Goal: Information Seeking & Learning: Learn about a topic

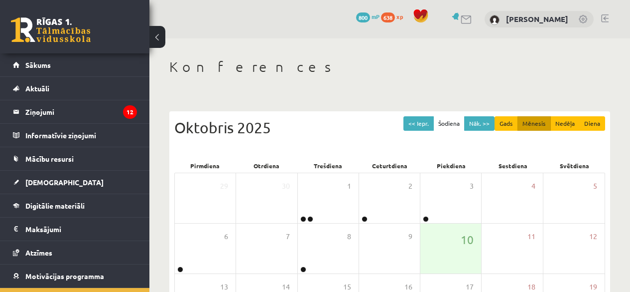
scroll to position [55, 0]
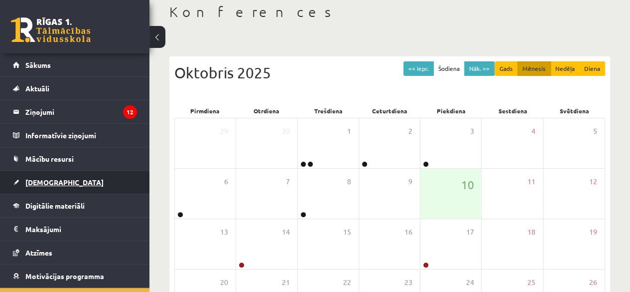
click at [47, 171] on link "[DEMOGRAPHIC_DATA]" at bounding box center [75, 181] width 124 height 23
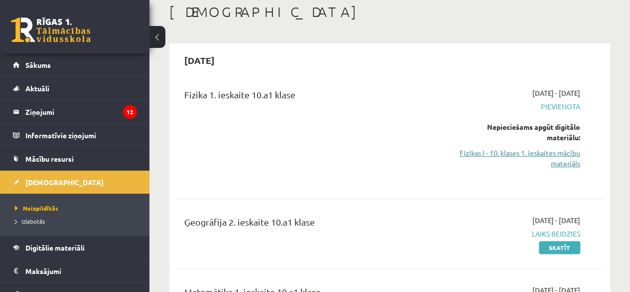
click at [511, 152] on link "Fizikas I - 10. klases 1. ieskaites mācību materiāls" at bounding box center [520, 158] width 122 height 21
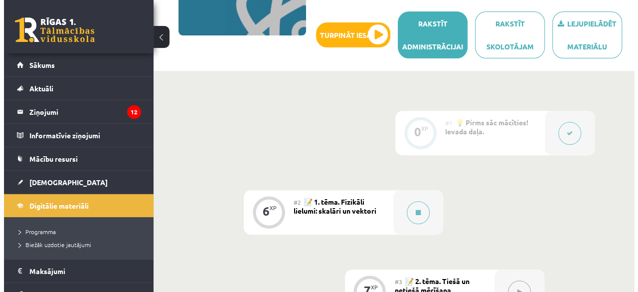
scroll to position [186, 0]
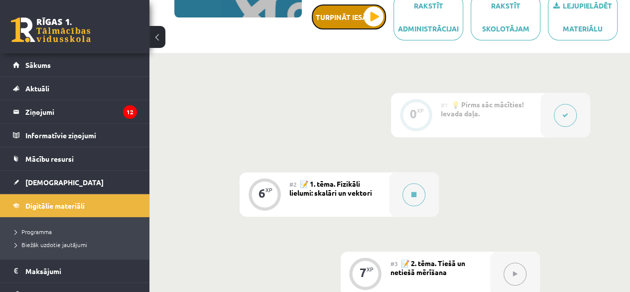
click at [367, 18] on button "Turpināt iesākto" at bounding box center [349, 16] width 74 height 25
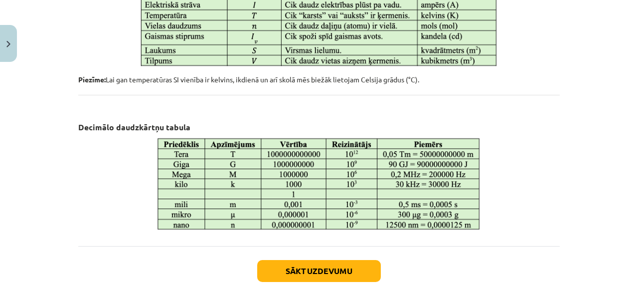
scroll to position [622, 0]
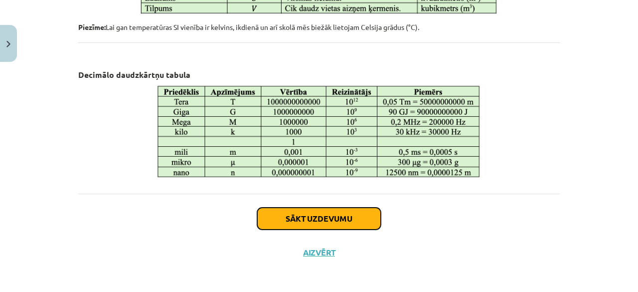
click at [309, 217] on button "Sākt uzdevumu" at bounding box center [319, 218] width 124 height 22
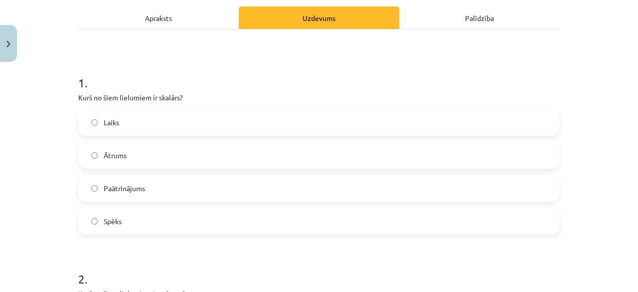
scroll to position [141, 0]
click at [177, 18] on div "Apraksts" at bounding box center [158, 17] width 160 height 22
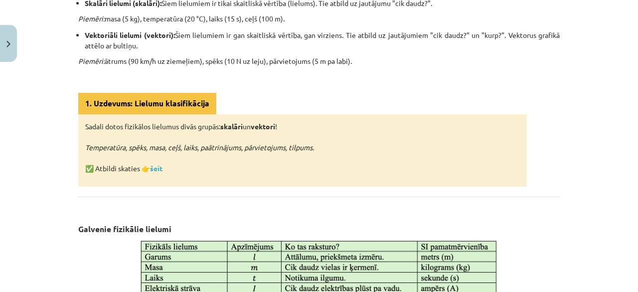
scroll to position [286, 0]
click at [157, 169] on link "šeit" at bounding box center [156, 168] width 12 height 9
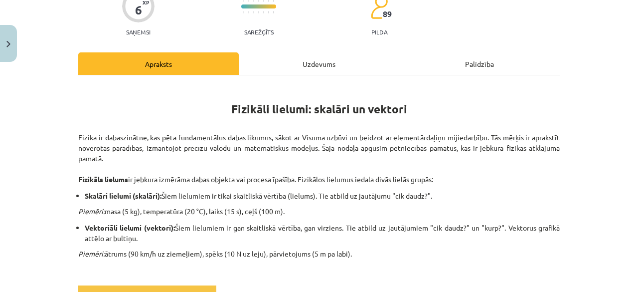
scroll to position [70, 0]
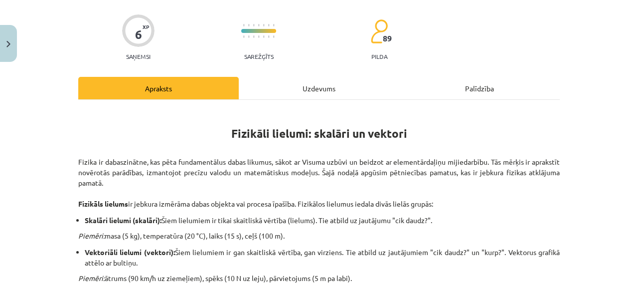
click at [273, 91] on div "Uzdevums" at bounding box center [319, 88] width 160 height 22
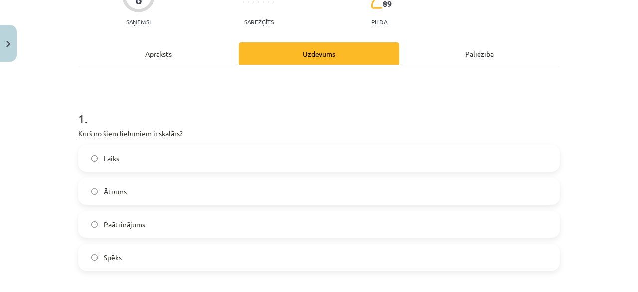
scroll to position [105, 0]
click at [104, 156] on span "Laiks" at bounding box center [111, 158] width 15 height 10
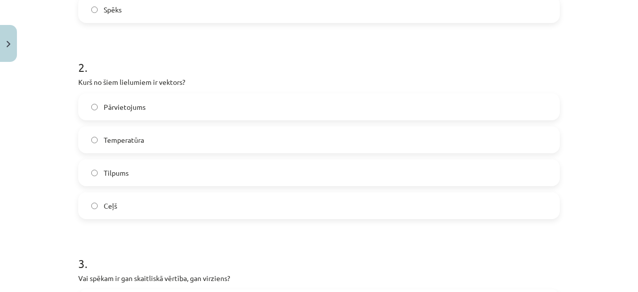
scroll to position [352, 0]
click at [111, 103] on span "Pārvietojums" at bounding box center [125, 106] width 42 height 10
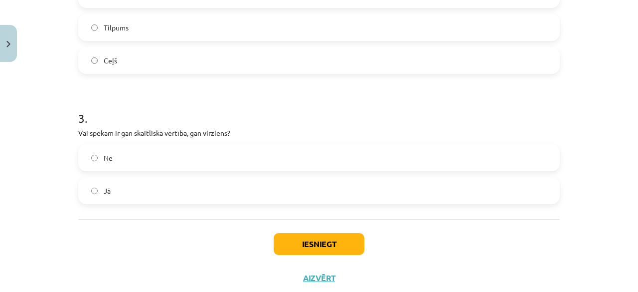
scroll to position [514, 0]
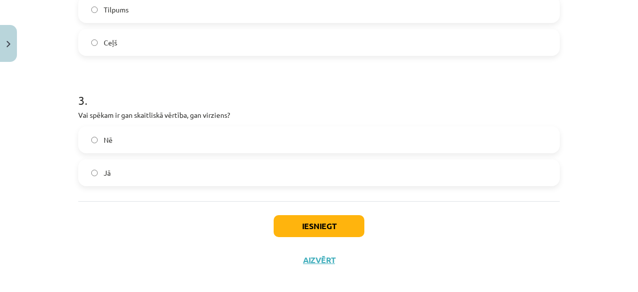
click at [137, 136] on label "Nē" at bounding box center [318, 139] width 479 height 25
click at [278, 223] on button "Iesniegt" at bounding box center [319, 226] width 91 height 22
click at [261, 151] on label "Nē" at bounding box center [318, 139] width 479 height 25
click at [271, 173] on label "Jā" at bounding box center [318, 172] width 479 height 25
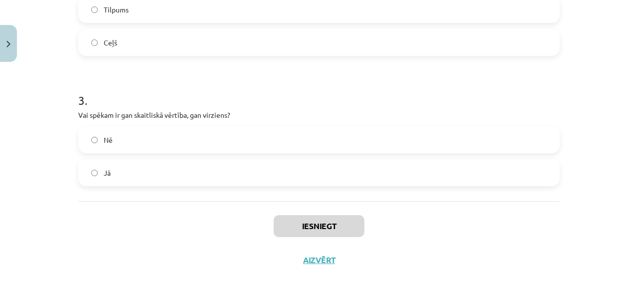
click at [271, 173] on label "Jā" at bounding box center [318, 172] width 479 height 25
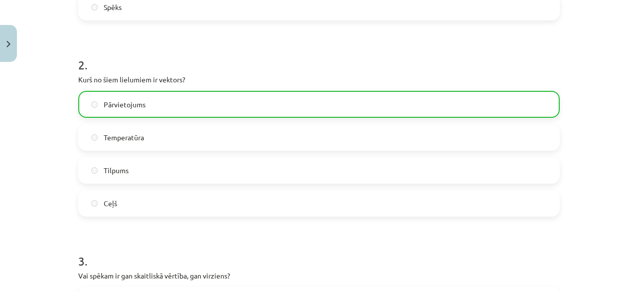
scroll to position [555, 0]
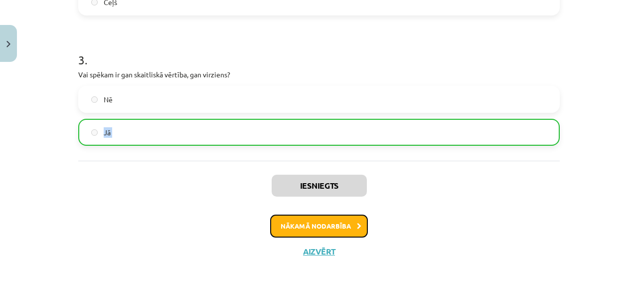
click at [295, 235] on button "Nākamā nodarbība" at bounding box center [319, 225] width 98 height 23
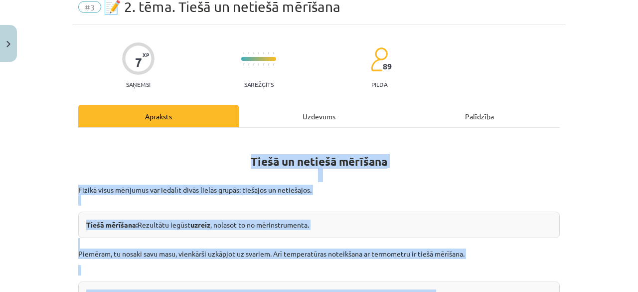
scroll to position [25, 0]
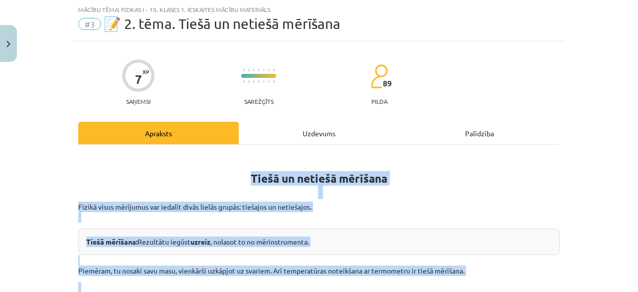
click at [277, 231] on div "Tiešā mērīšana: Rezultātu iegūst uzreiz , nolasot to no mērinstrumenta." at bounding box center [318, 241] width 481 height 26
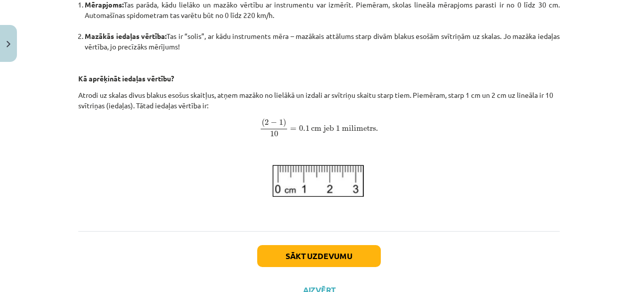
scroll to position [440, 0]
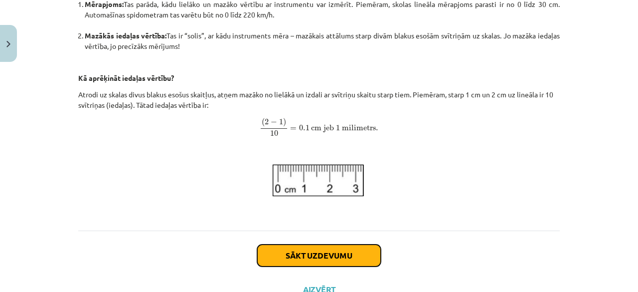
click at [291, 253] on button "Sākt uzdevumu" at bounding box center [319, 255] width 124 height 22
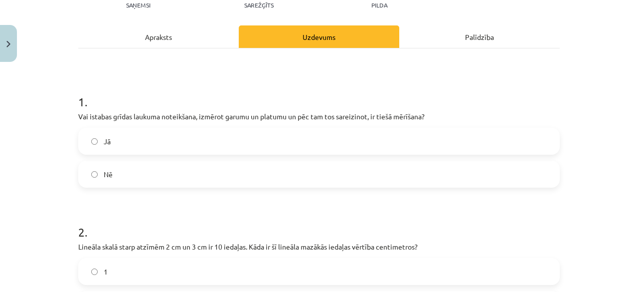
scroll to position [120, 0]
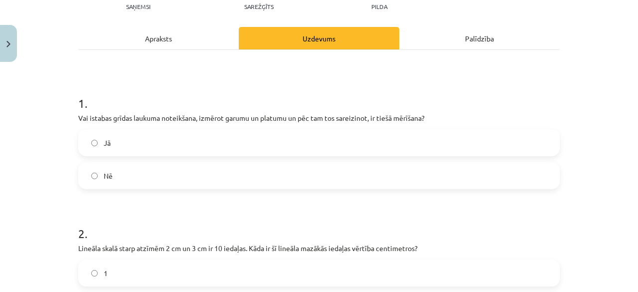
click at [318, 152] on label "Jā" at bounding box center [318, 142] width 479 height 25
click at [162, 18] on div "7 XP Saņemsi Sarežģīts 89 pilda Apraksts Uzdevums Palīdzība 1 . Vai istabas grī…" at bounding box center [318, 276] width 493 height 659
click at [166, 35] on div "Apraksts" at bounding box center [158, 38] width 160 height 22
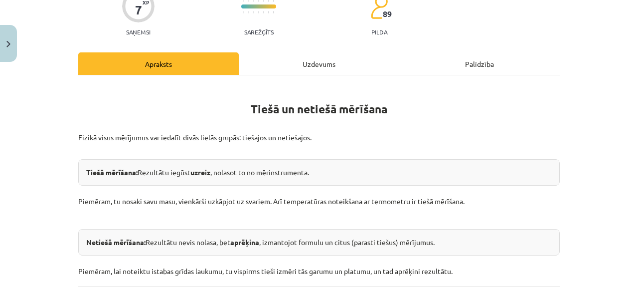
scroll to position [92, 0]
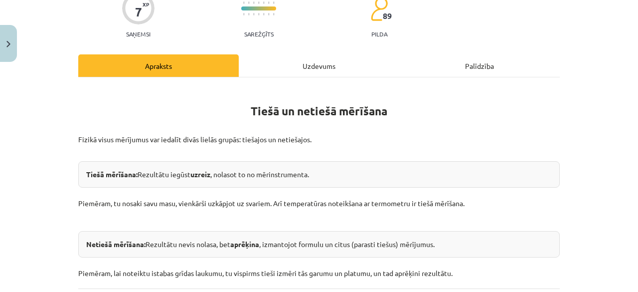
click at [267, 74] on div "Uzdevums" at bounding box center [319, 65] width 160 height 22
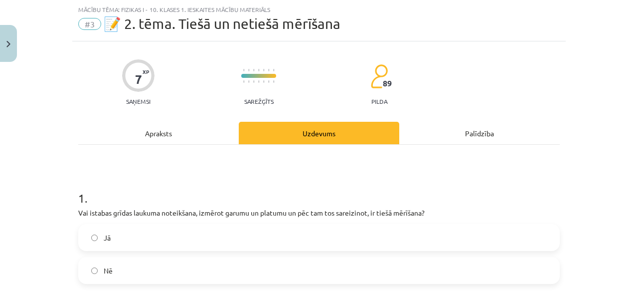
scroll to position [81, 0]
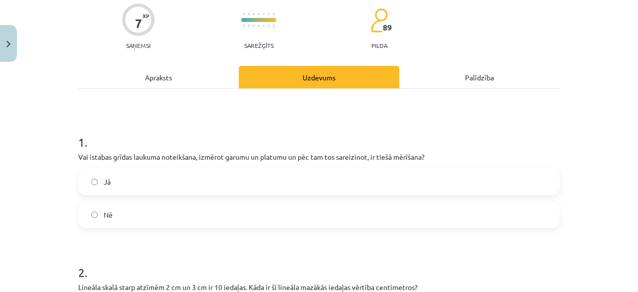
click at [160, 213] on label "Nē" at bounding box center [318, 214] width 479 height 25
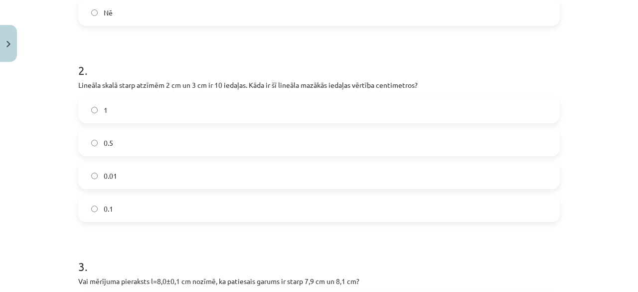
scroll to position [284, 0]
click at [172, 118] on label "1" at bounding box center [318, 108] width 479 height 25
click at [171, 200] on label "0.1" at bounding box center [318, 207] width 479 height 25
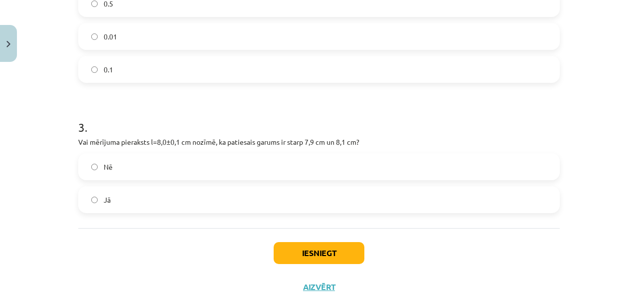
scroll to position [422, 0]
click at [169, 199] on label "Jā" at bounding box center [318, 198] width 479 height 25
click at [283, 255] on button "Iesniegt" at bounding box center [319, 252] width 91 height 22
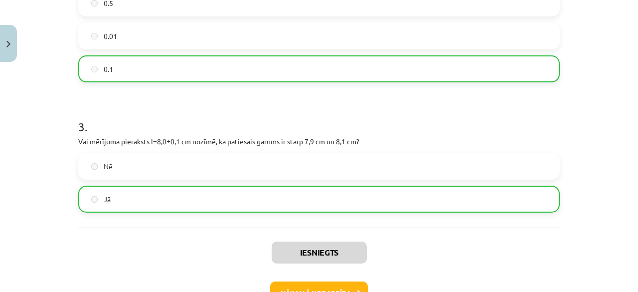
scroll to position [489, 0]
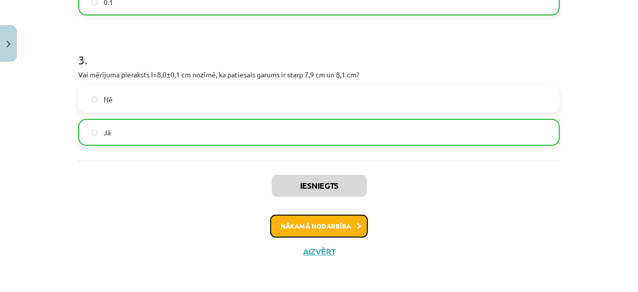
click at [279, 235] on button "Nākamā nodarbība" at bounding box center [319, 225] width 98 height 23
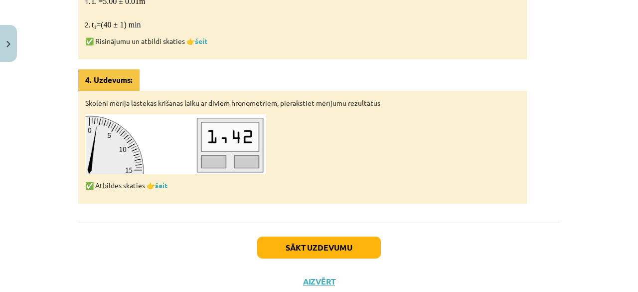
scroll to position [649, 0]
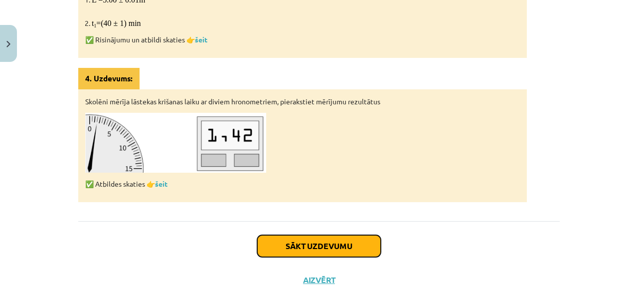
click at [365, 244] on button "Sākt uzdevumu" at bounding box center [319, 246] width 124 height 22
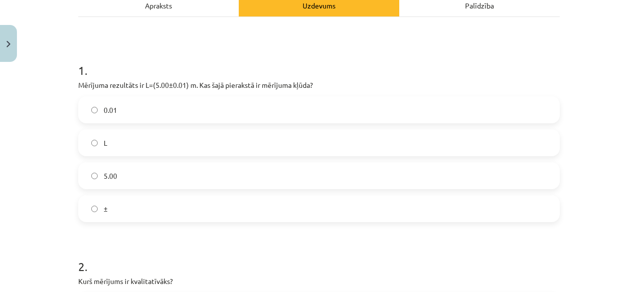
scroll to position [151, 0]
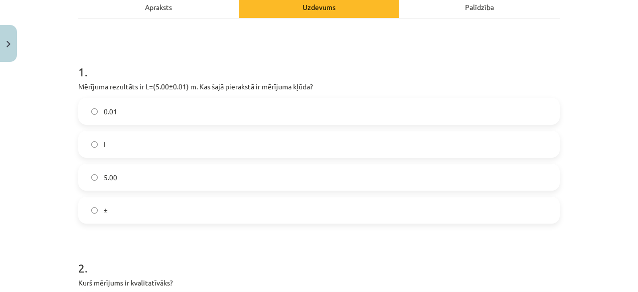
click at [219, 114] on label "0.01" at bounding box center [318, 111] width 479 height 25
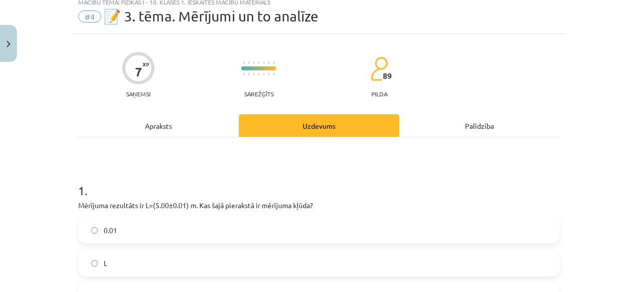
scroll to position [0, 0]
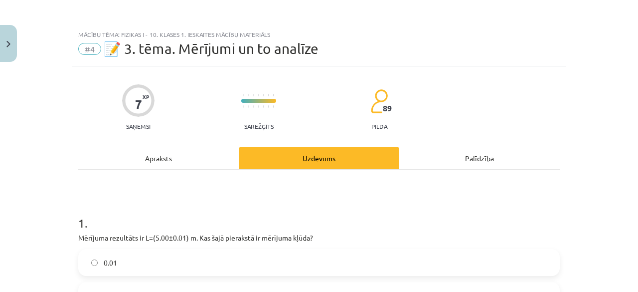
click at [174, 153] on div "Apraksts" at bounding box center [158, 158] width 160 height 22
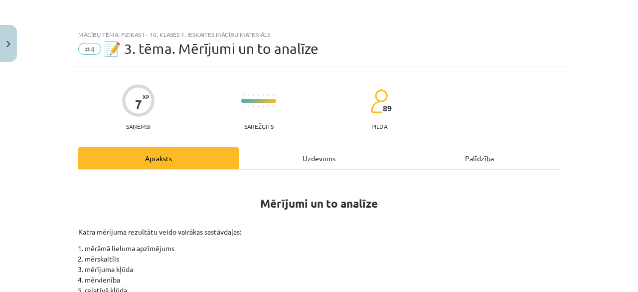
click at [267, 156] on div "Uzdevums" at bounding box center [319, 158] width 160 height 22
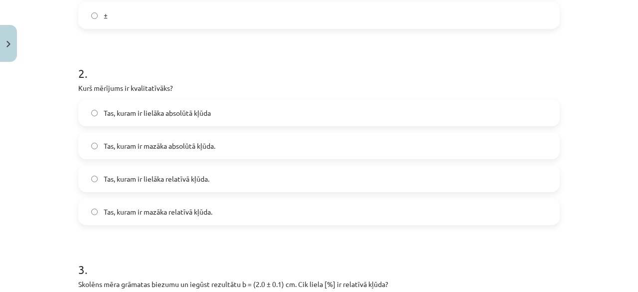
scroll to position [373, 0]
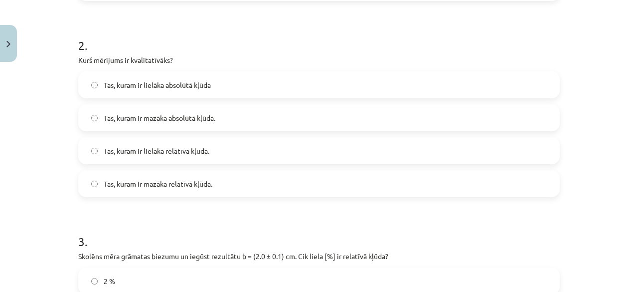
click at [323, 89] on label "Tas, kuram ir lielāka absolūtā kļūda" at bounding box center [318, 84] width 479 height 25
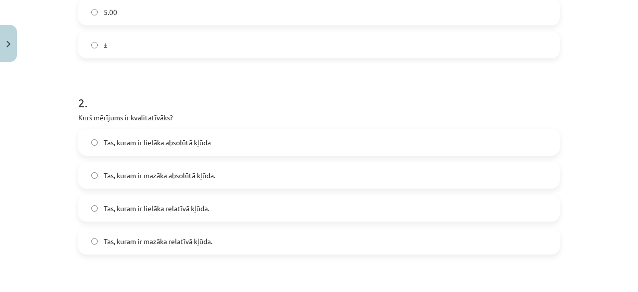
scroll to position [316, 0]
click at [225, 212] on label "Tas, kuram ir lielāka relatīvā kļūda." at bounding box center [318, 207] width 479 height 25
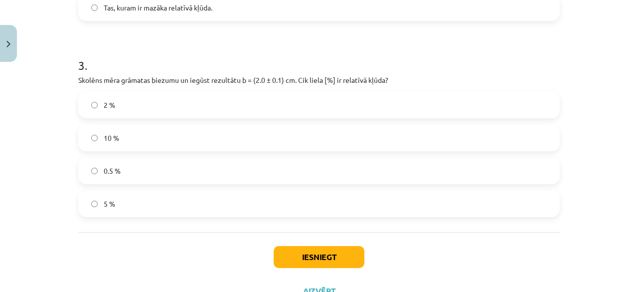
scroll to position [549, 0]
click at [123, 199] on label "5 %" at bounding box center [318, 203] width 479 height 25
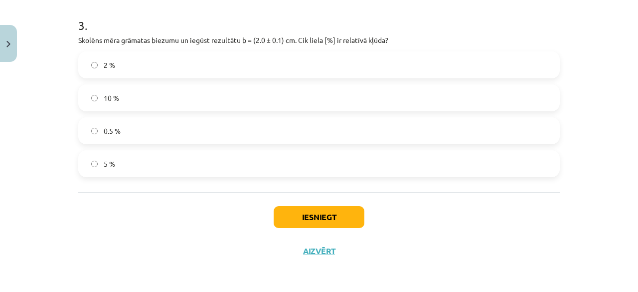
scroll to position [586, 0]
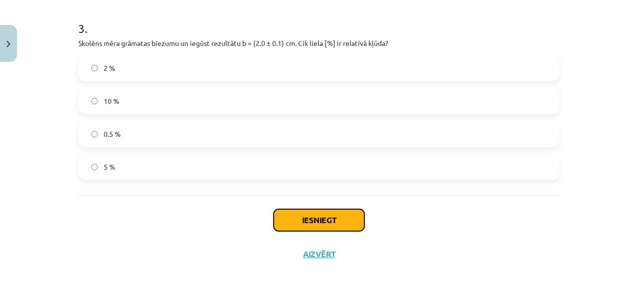
click at [292, 220] on button "Iesniegt" at bounding box center [319, 220] width 91 height 22
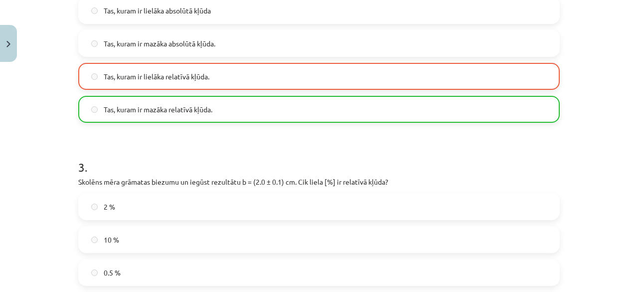
scroll to position [620, 0]
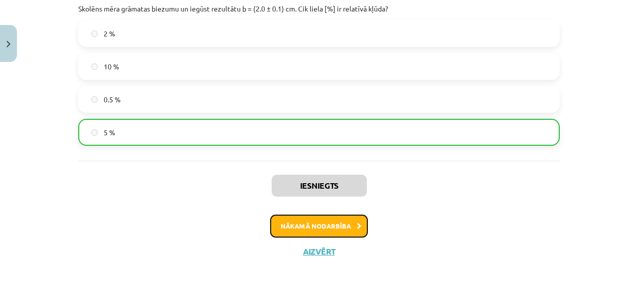
click at [292, 218] on button "Nākamā nodarbība" at bounding box center [319, 225] width 98 height 23
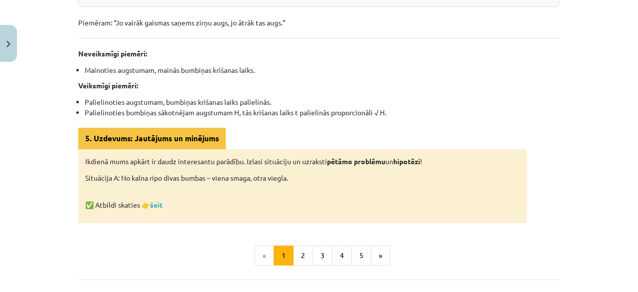
scroll to position [535, 0]
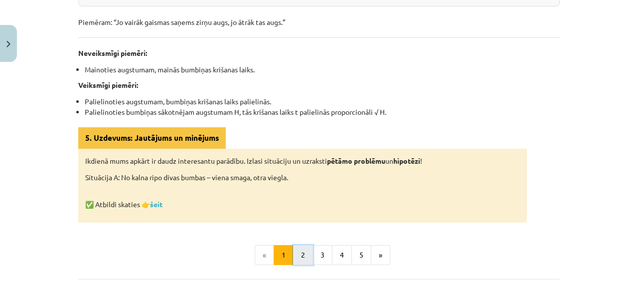
click at [298, 257] on button "2" at bounding box center [303, 255] width 20 height 20
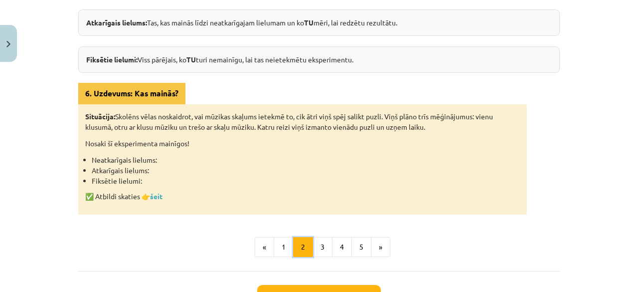
scroll to position [266, 0]
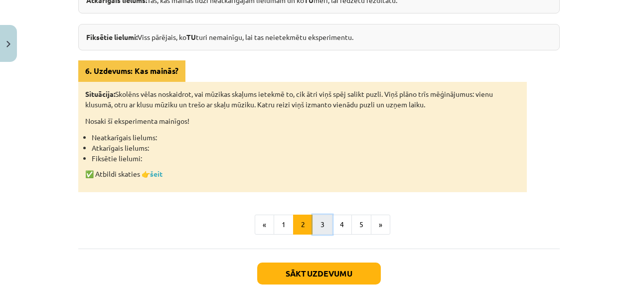
click at [322, 230] on button "3" at bounding box center [322, 224] width 20 height 20
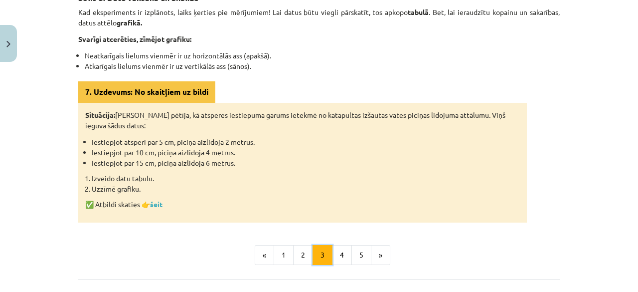
scroll to position [220, 0]
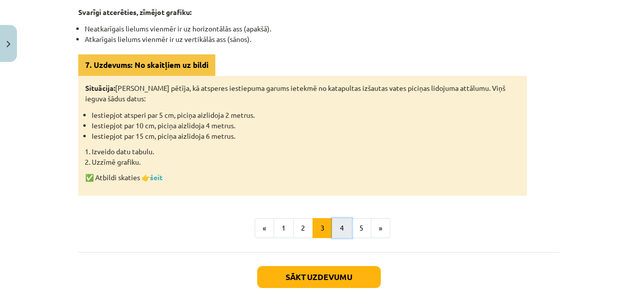
click at [332, 224] on button "4" at bounding box center [342, 228] width 20 height 20
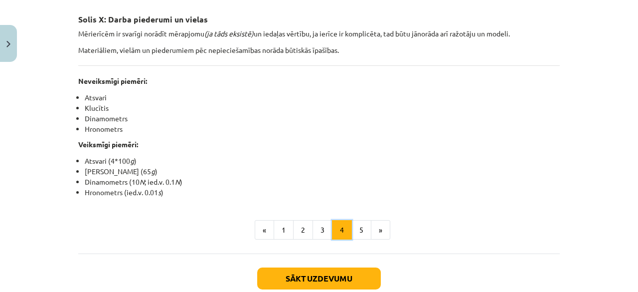
scroll to position [268, 0]
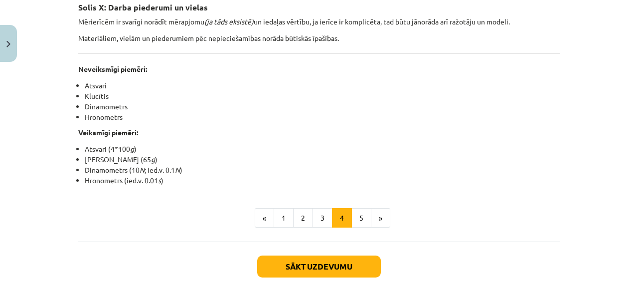
click at [331, 278] on div "Sākt uzdevumu Aizvērt" at bounding box center [318, 276] width 481 height 70
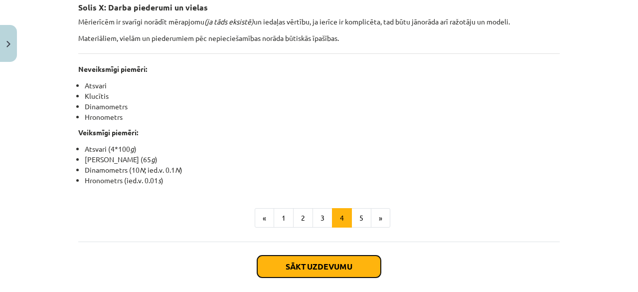
click at [331, 258] on button "Sākt uzdevumu" at bounding box center [319, 266] width 124 height 22
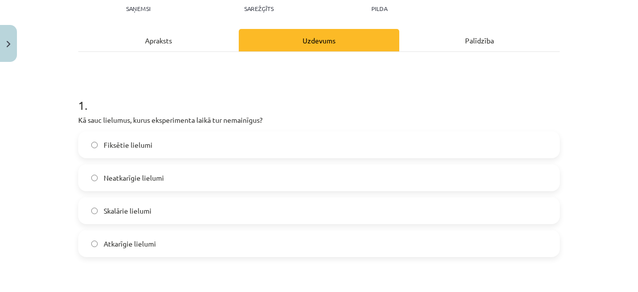
scroll to position [155, 0]
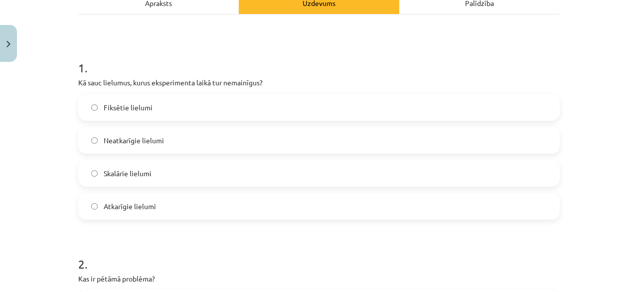
click at [293, 206] on label "Atkarīgie lielumi" at bounding box center [318, 205] width 479 height 25
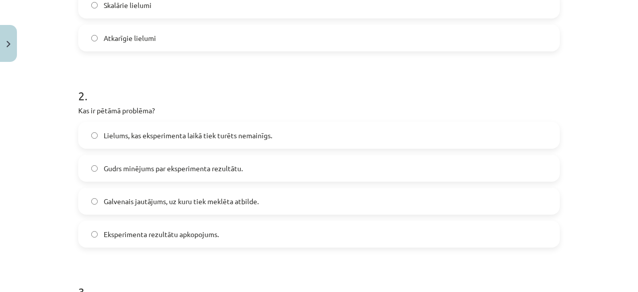
scroll to position [309, 0]
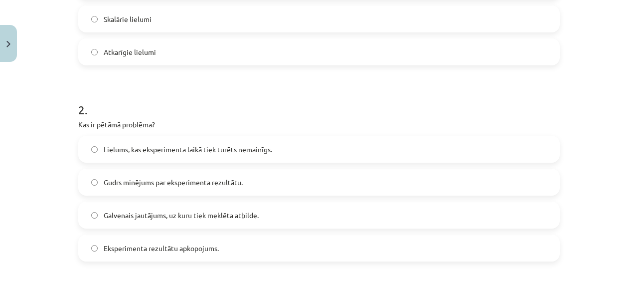
click at [293, 216] on label "Galvenais jautājums, uz kuru tiek meklēta atbilde." at bounding box center [318, 214] width 479 height 25
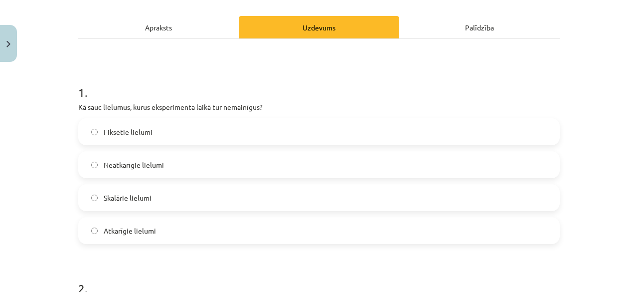
scroll to position [0, 0]
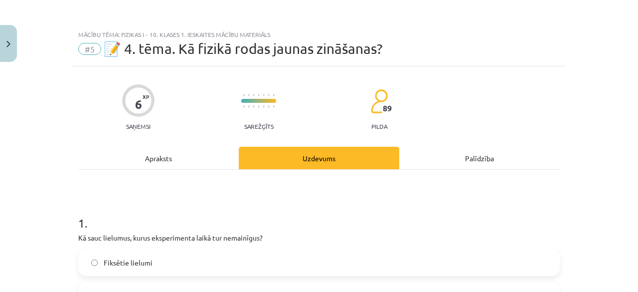
click at [206, 163] on div "Apraksts" at bounding box center [158, 158] width 160 height 22
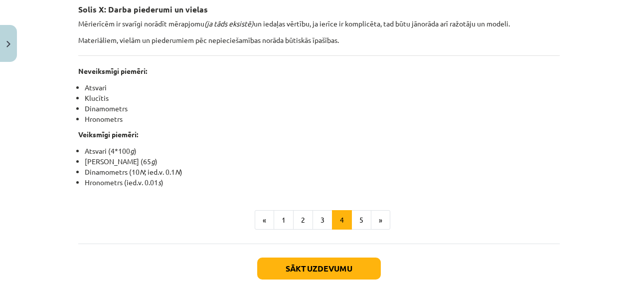
scroll to position [316, 0]
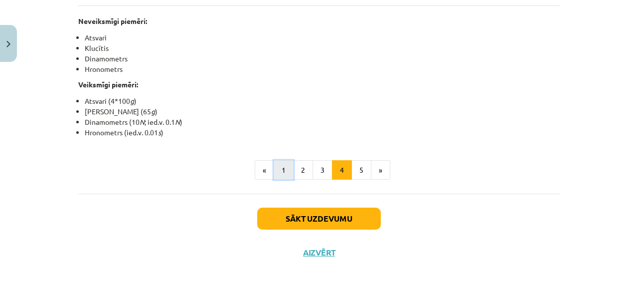
click at [282, 170] on button "1" at bounding box center [284, 170] width 20 height 20
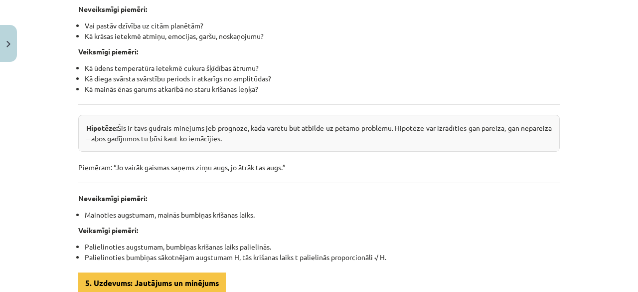
scroll to position [611, 0]
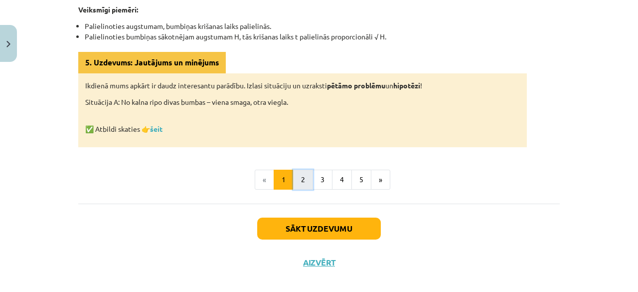
click at [295, 178] on button "2" at bounding box center [303, 179] width 20 height 20
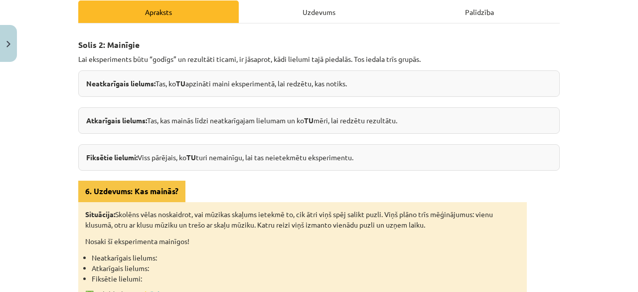
scroll to position [106, 0]
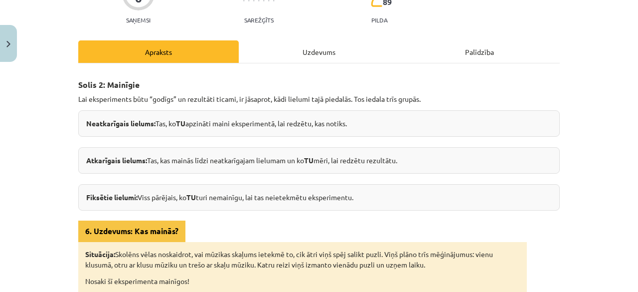
click at [284, 48] on div "Uzdevums" at bounding box center [319, 51] width 160 height 22
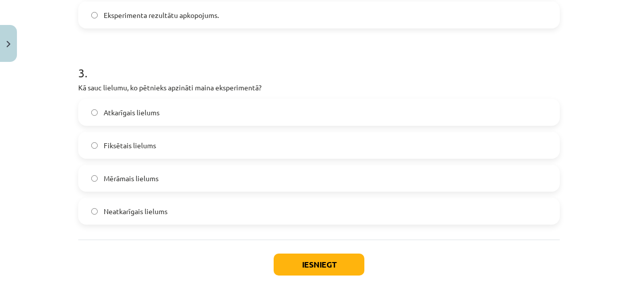
scroll to position [545, 0]
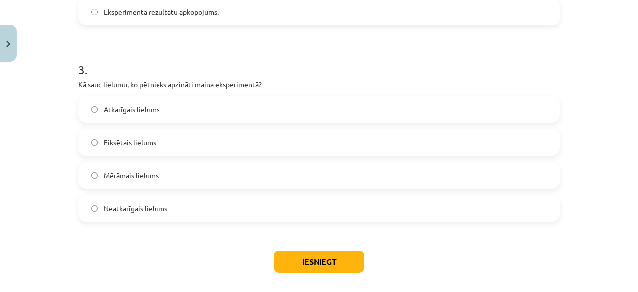
click at [236, 208] on label "Neatkarīgais lielums" at bounding box center [318, 207] width 479 height 25
drag, startPoint x: 307, startPoint y: 235, endPoint x: 307, endPoint y: 243, distance: 8.0
click at [307, 243] on div "Iesniegt Aizvērt" at bounding box center [318, 271] width 481 height 70
click at [306, 257] on button "Iesniegt" at bounding box center [319, 261] width 91 height 22
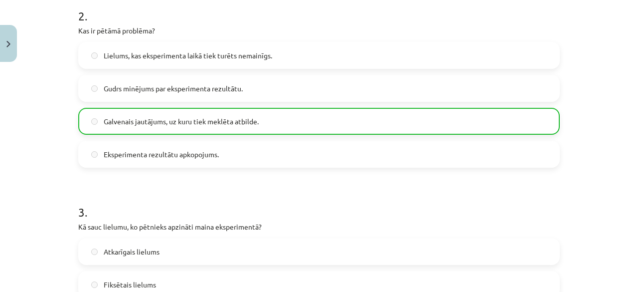
scroll to position [620, 0]
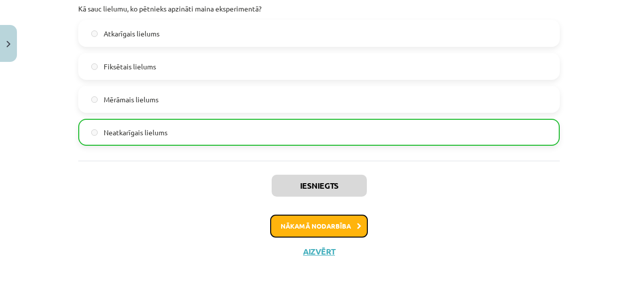
click at [322, 221] on button "Nākamā nodarbība" at bounding box center [319, 225] width 98 height 23
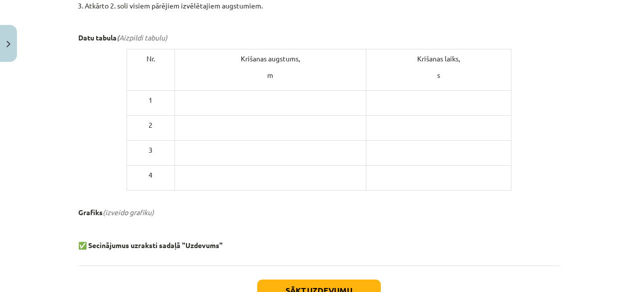
scroll to position [589, 0]
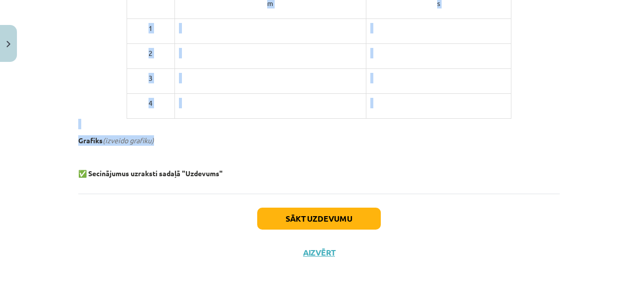
drag, startPoint x: 84, startPoint y: 104, endPoint x: 203, endPoint y: 138, distance: 124.3
copy div "Situācijas apraksts. Visi zinām, ka, palaižot vaļā priekšmetu, tas nokrīt. Bet …"
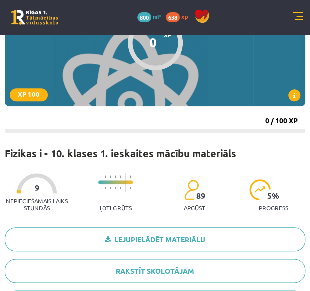
scroll to position [93, 0]
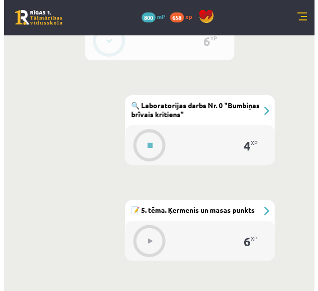
scroll to position [895, 0]
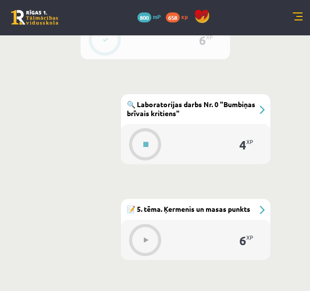
click at [223, 112] on div "#6 🔍 Laboratorijas darbs Nr. 0 "Bumbiņas brīvais kritiens"" at bounding box center [196, 109] width 150 height 30
click at [257, 110] on div "#6 🔍 Laboratorijas darbs Nr. 0 "Bumbiņas brīvais kritiens"" at bounding box center [196, 109] width 150 height 30
click at [265, 110] on div "#6 🔍 Laboratorijas darbs Nr. 0 "Bumbiņas brīvais kritiens"" at bounding box center [196, 109] width 150 height 30
click at [266, 113] on div "#6 🔍 Laboratorijas darbs Nr. 0 "Bumbiņas brīvais kritiens"" at bounding box center [196, 109] width 150 height 30
click at [133, 146] on div at bounding box center [146, 144] width 32 height 27
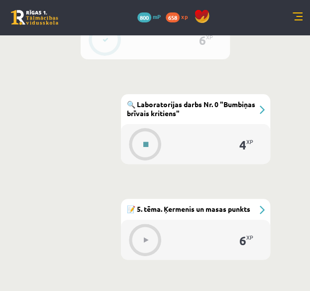
click at [141, 147] on button at bounding box center [146, 144] width 23 height 23
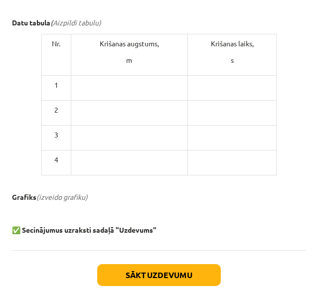
scroll to position [599, 0]
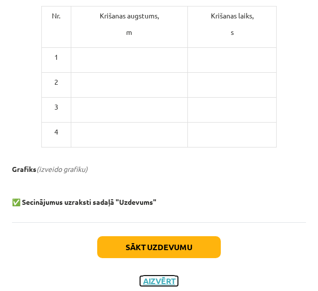
click at [151, 276] on button "Aizvērt" at bounding box center [159, 281] width 38 height 10
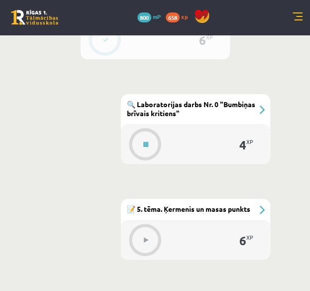
click at [152, 233] on button at bounding box center [146, 240] width 23 height 23
click at [150, 234] on button at bounding box center [146, 240] width 23 height 23
click at [255, 211] on div "#7 📝 5. tēma. Ķermenis un masas punkts" at bounding box center [196, 209] width 150 height 21
click at [262, 210] on div "#7 📝 5. tēma. Ķermenis un masas punkts" at bounding box center [196, 209] width 150 height 21
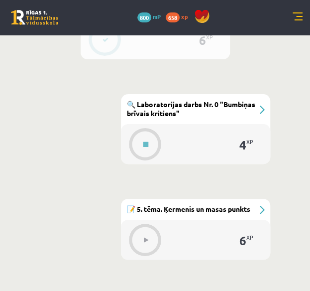
click at [262, 210] on div "#7 📝 5. tēma. Ķermenis un masas punkts" at bounding box center [196, 209] width 150 height 21
click at [146, 144] on icon at bounding box center [146, 145] width 5 height 6
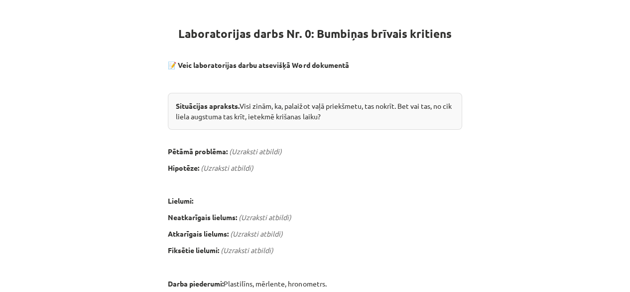
scroll to position [166, 0]
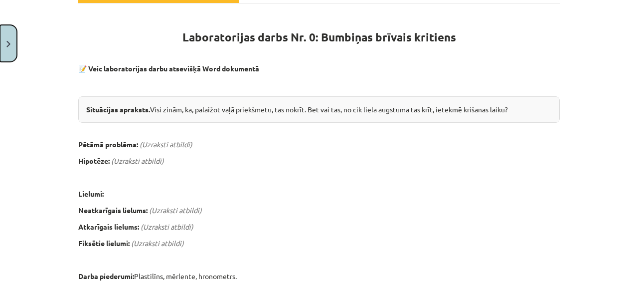
click at [4, 50] on button "Close" at bounding box center [8, 43] width 17 height 37
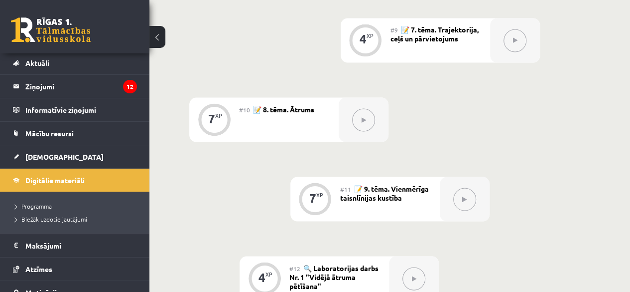
scroll to position [15, 0]
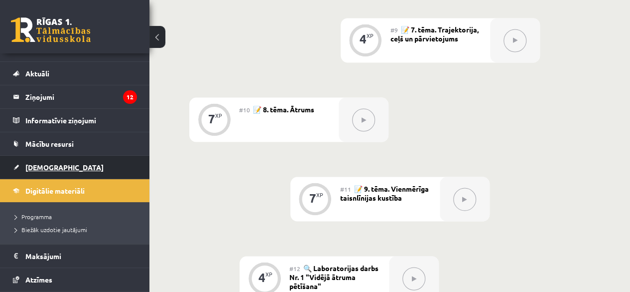
click at [49, 170] on link "[DEMOGRAPHIC_DATA]" at bounding box center [75, 166] width 124 height 23
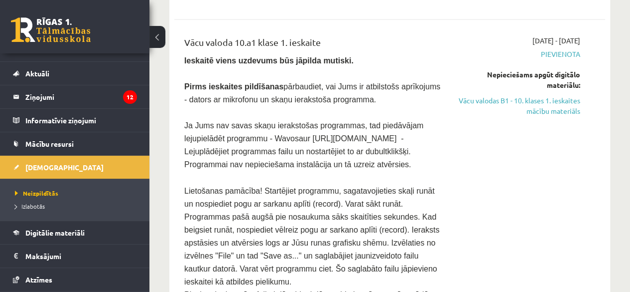
scroll to position [754, 0]
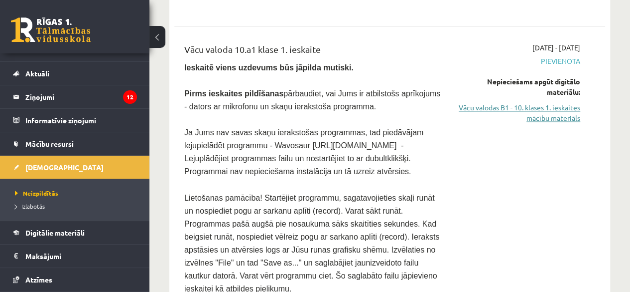
click at [310, 102] on link "Vācu valodas B1 - 10. klases 1. ieskaites mācību materiāls" at bounding box center [520, 112] width 122 height 21
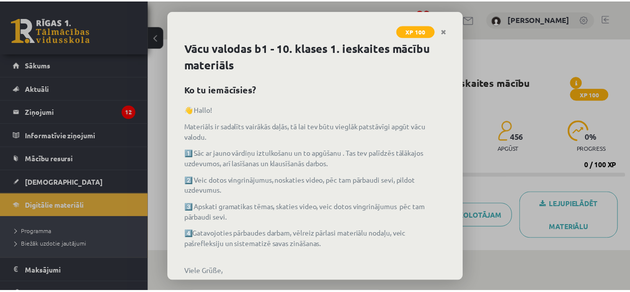
scroll to position [70, 0]
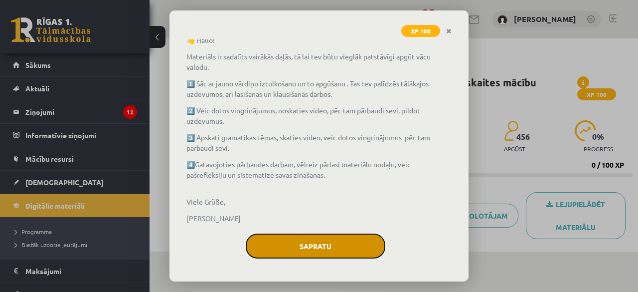
click at [323, 248] on button "Sapratu" at bounding box center [316, 245] width 140 height 25
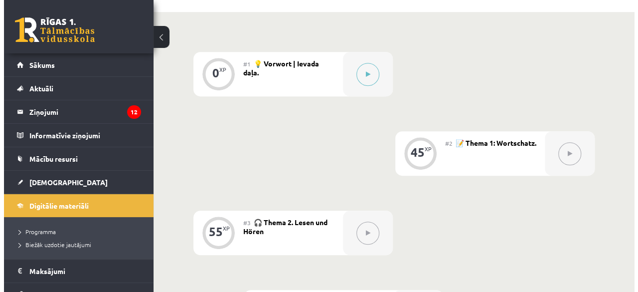
scroll to position [238, 0]
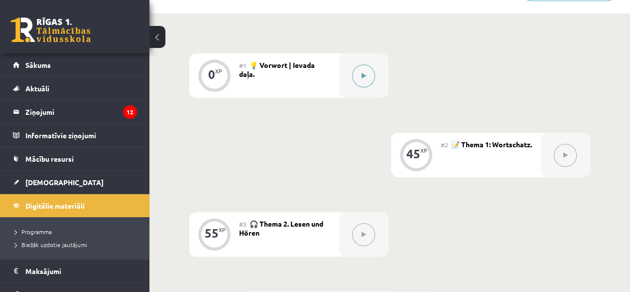
click at [354, 80] on button at bounding box center [363, 75] width 23 height 23
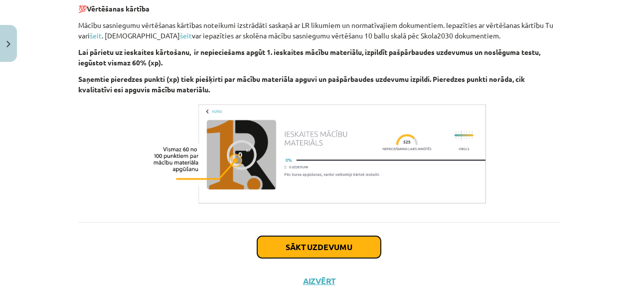
click at [294, 246] on button "Sākt uzdevumu" at bounding box center [319, 247] width 124 height 22
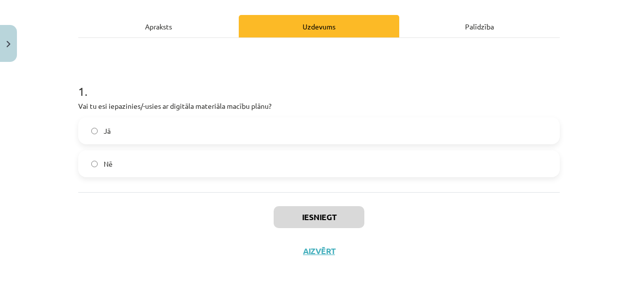
scroll to position [89, 0]
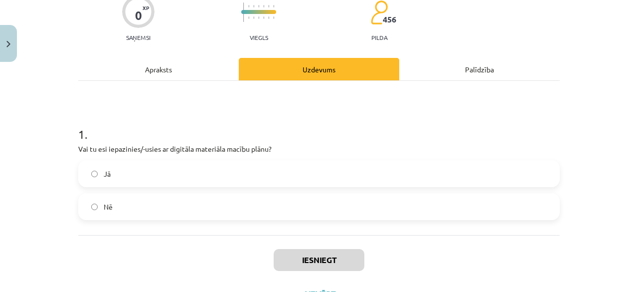
click at [308, 176] on label "Jā" at bounding box center [318, 173] width 479 height 25
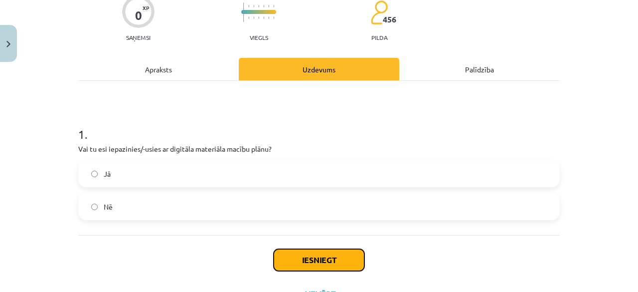
click at [297, 260] on button "Iesniegt" at bounding box center [319, 260] width 91 height 22
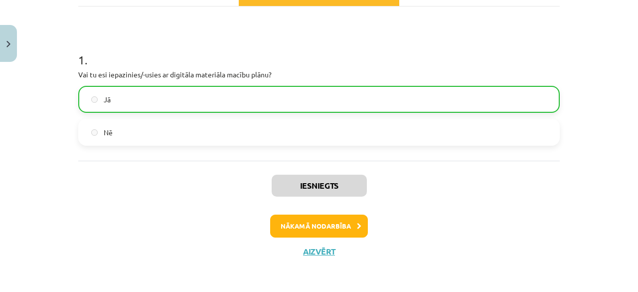
scroll to position [162, 0]
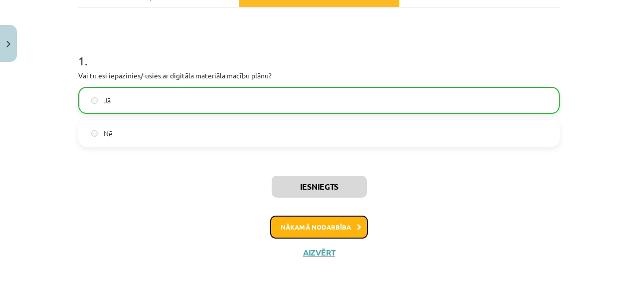
click at [311, 234] on button "Nākamā nodarbība" at bounding box center [319, 226] width 98 height 23
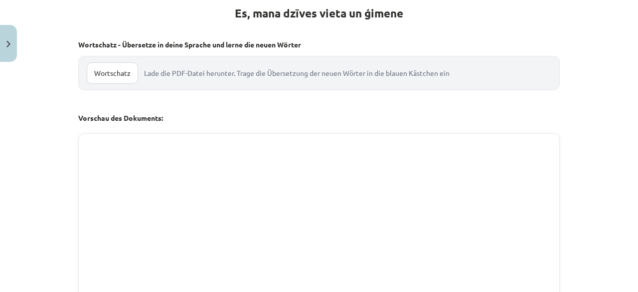
scroll to position [388, 0]
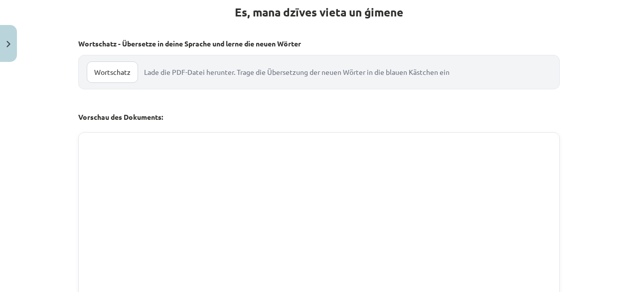
click at [123, 73] on link "Wortschatz" at bounding box center [112, 71] width 51 height 21
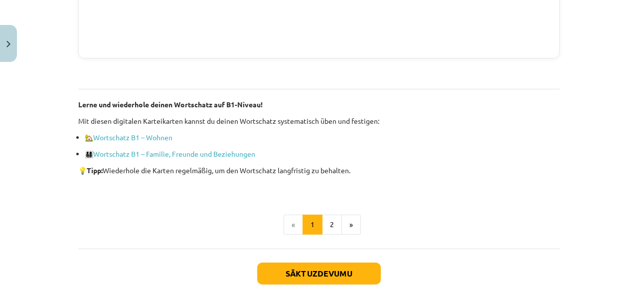
scroll to position [700, 0]
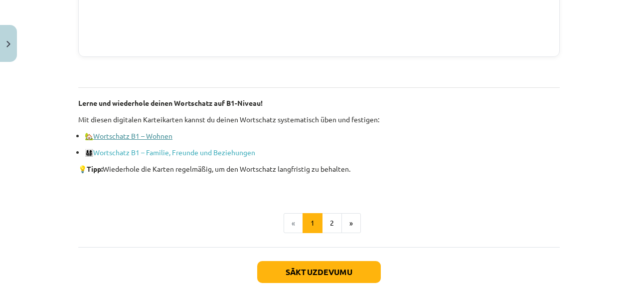
click at [127, 132] on link "Wortschatz B1 – Wohnen" at bounding box center [132, 135] width 79 height 9
click at [200, 143] on ul "🏡 Wortschatz B1 – Wohnen 👨‍👩‍👧‍👦 Wortschatz B1 – Familie, Freunde und Beziehung…" at bounding box center [318, 144] width 481 height 27
click at [200, 149] on link "Wortschatz B1 – Familie, Freunde und Beziehungen" at bounding box center [174, 152] width 162 height 9
click at [337, 222] on button "2" at bounding box center [332, 223] width 20 height 20
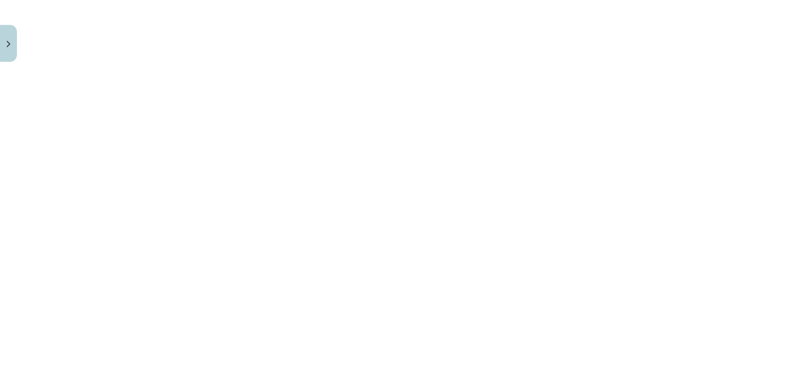
scroll to position [1028, 0]
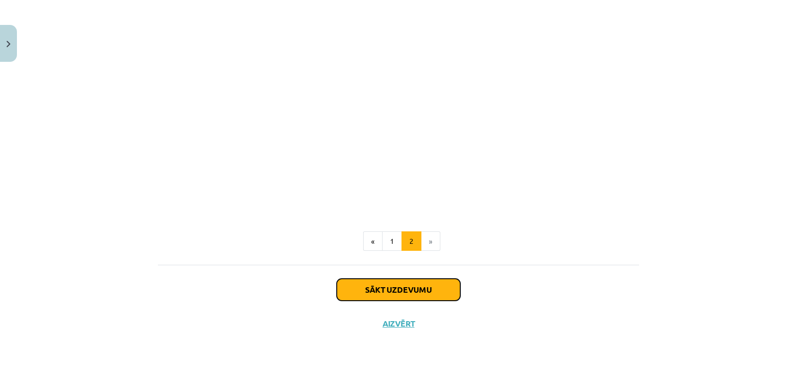
click at [414, 284] on button "Sākt uzdevumu" at bounding box center [399, 290] width 124 height 22
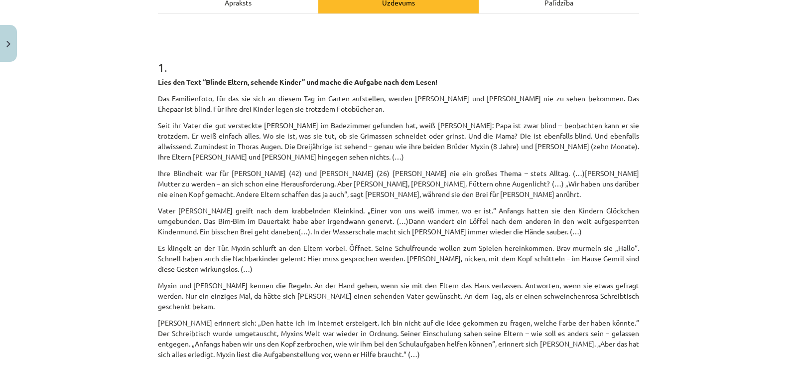
scroll to position [163, 0]
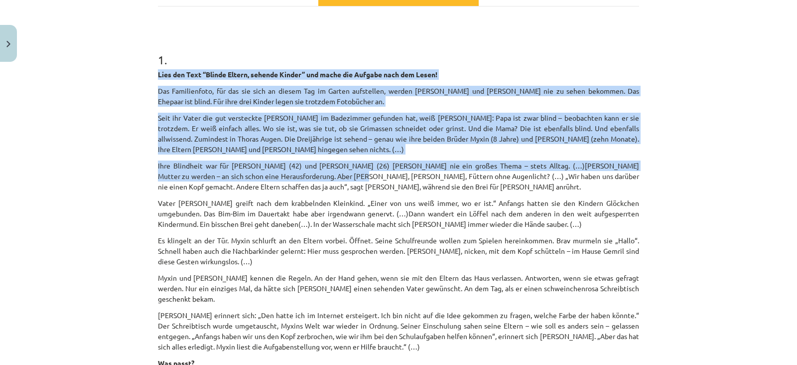
drag, startPoint x: 138, startPoint y: 70, endPoint x: 343, endPoint y: 175, distance: 230.3
click at [343, 175] on div "Mācību tēma: Vācu valodas b1 - 10. klases 1. ieskaites mācību materiāls #2 📝 Th…" at bounding box center [398, 182] width 797 height 365
click at [343, 175] on p "Ihre Blindheit war für [PERSON_NAME] (42) und [PERSON_NAME] (26) [PERSON_NAME] …" at bounding box center [398, 175] width 481 height 31
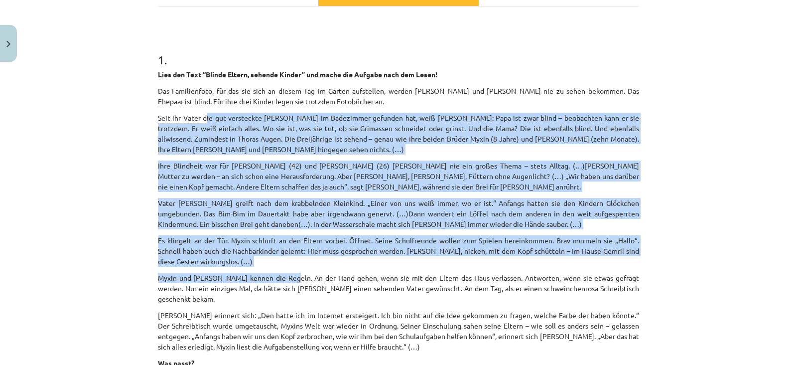
drag, startPoint x: 200, startPoint y: 119, endPoint x: 282, endPoint y: 270, distance: 172.0
click at [282, 270] on div "Lies den Text “Blinde Eltern, sehende Kinder” und mache die Aufgabe nach dem Le…" at bounding box center [398, 226] width 481 height 315
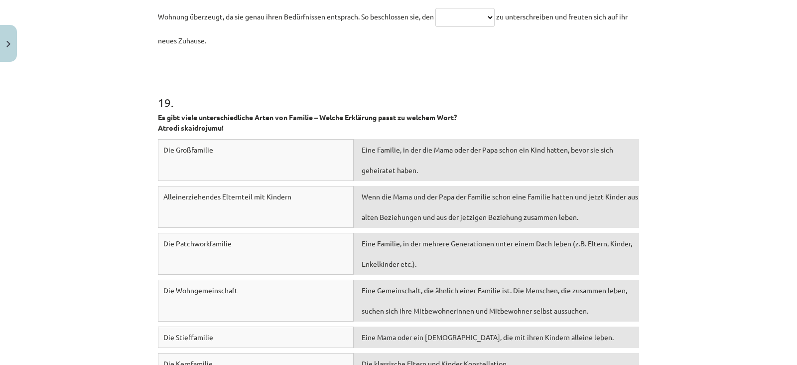
scroll to position [3675, 0]
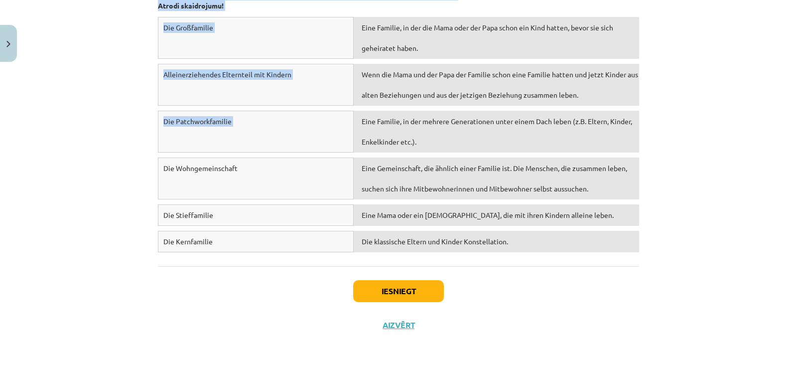
drag, startPoint x: 144, startPoint y: 72, endPoint x: 467, endPoint y: 112, distance: 325.9
click at [467, 112] on div "Mācību tēma: Vācu valodas b1 - 10. klases 1. ieskaites mācību materiāls #2 📝 Th…" at bounding box center [398, 182] width 797 height 365
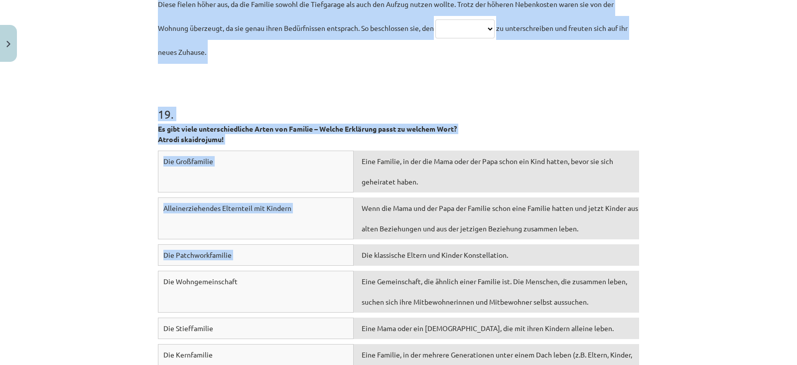
scroll to position [3540, 0]
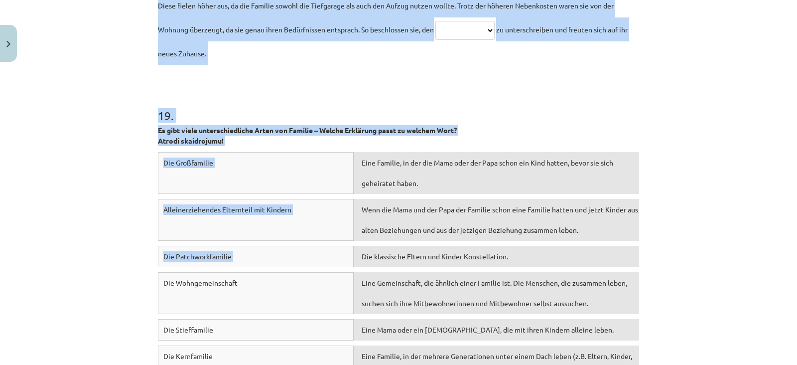
click at [523, 106] on h1 "19 ." at bounding box center [398, 106] width 481 height 31
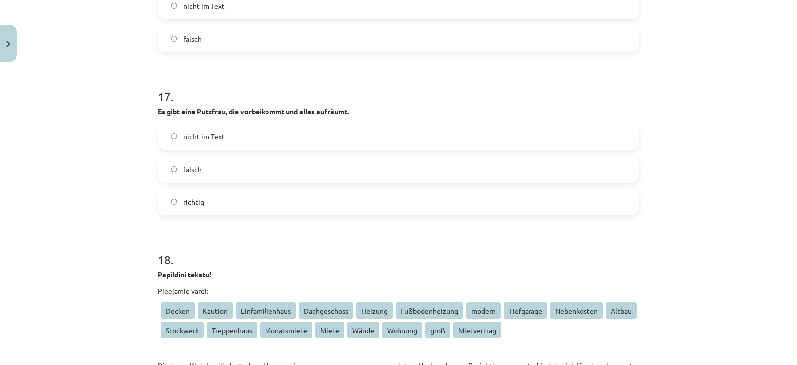
scroll to position [3085, 0]
drag, startPoint x: 396, startPoint y: 282, endPoint x: 222, endPoint y: 124, distance: 235.7
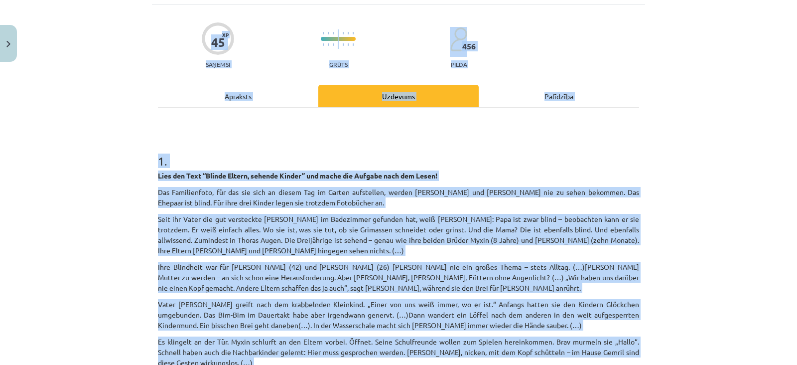
scroll to position [0, 0]
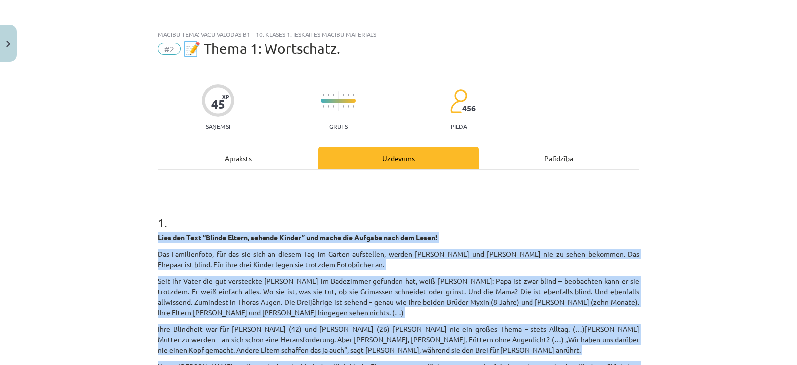
drag, startPoint x: 226, startPoint y: 215, endPoint x: 101, endPoint y: 236, distance: 126.9
click at [101, 236] on div "Mācību tēma: Vācu valodas b1 - 10. klases 1. ieskaites mācību materiāls #2 📝 Th…" at bounding box center [398, 182] width 797 height 365
copy form "Lore ips Dolo “Sitame Consec, adipisc Elitse” doe tempo inc Utlabor etdo mag Al…"
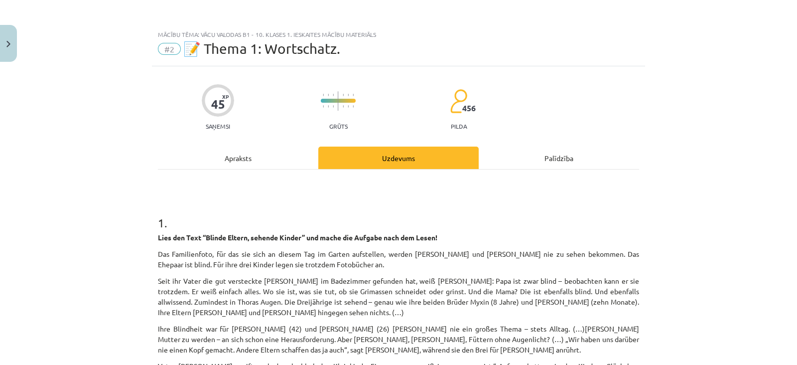
drag, startPoint x: 559, startPoint y: 84, endPoint x: 504, endPoint y: 116, distance: 63.4
click at [504, 116] on div "45 XP Saņemsi Grūts 456 pilda" at bounding box center [398, 103] width 481 height 51
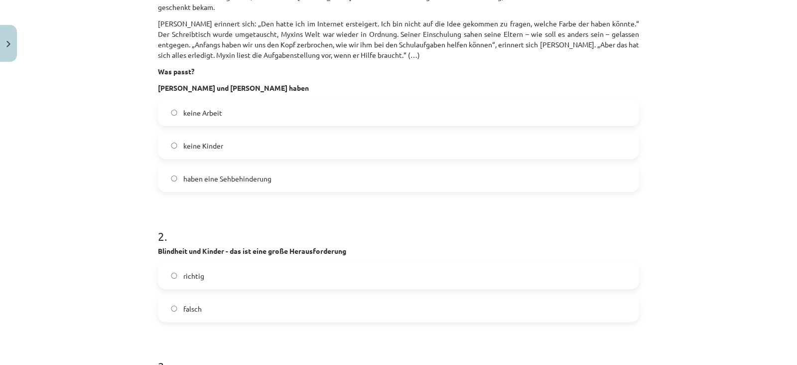
scroll to position [443, 0]
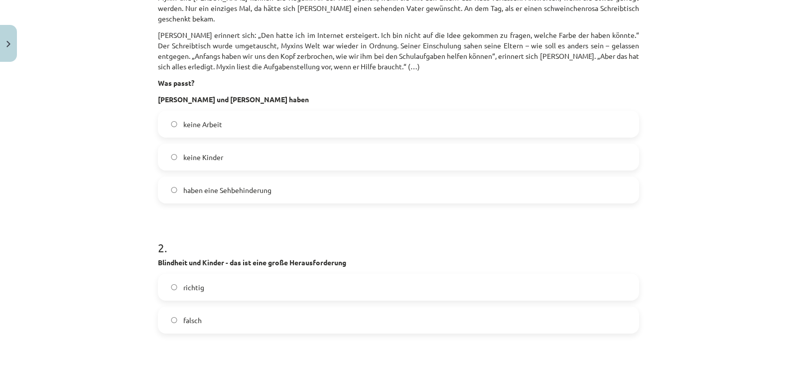
click at [376, 190] on label "haben eine Sehbehinderung" at bounding box center [398, 189] width 479 height 25
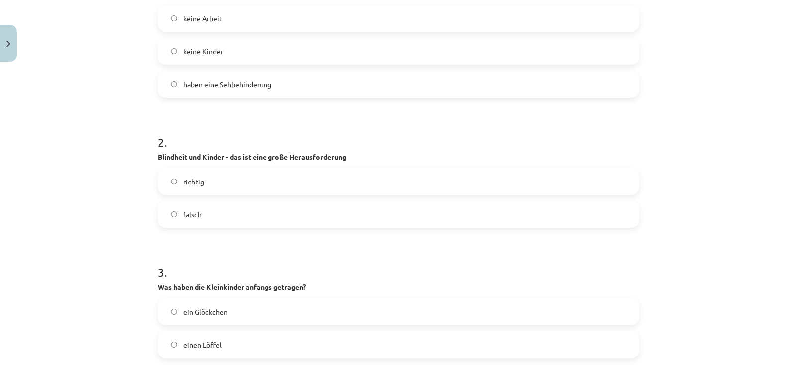
click at [373, 180] on label "richtig" at bounding box center [398, 181] width 479 height 25
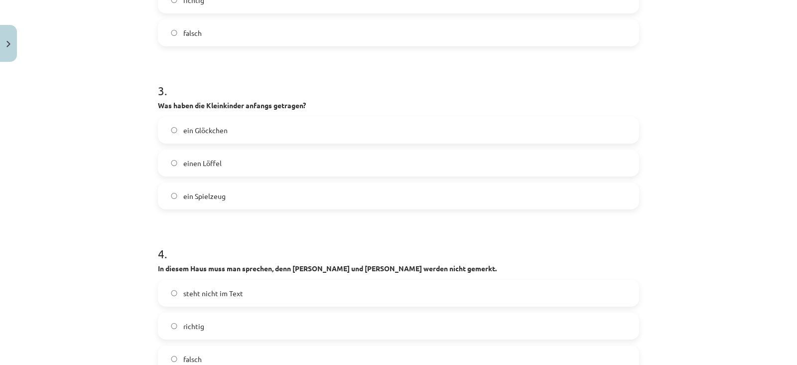
click at [313, 118] on label "ein Glöckchen" at bounding box center [398, 130] width 479 height 25
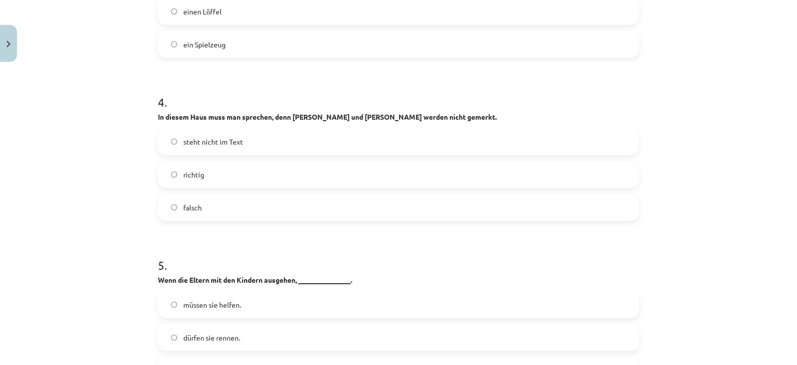
scroll to position [939, 0]
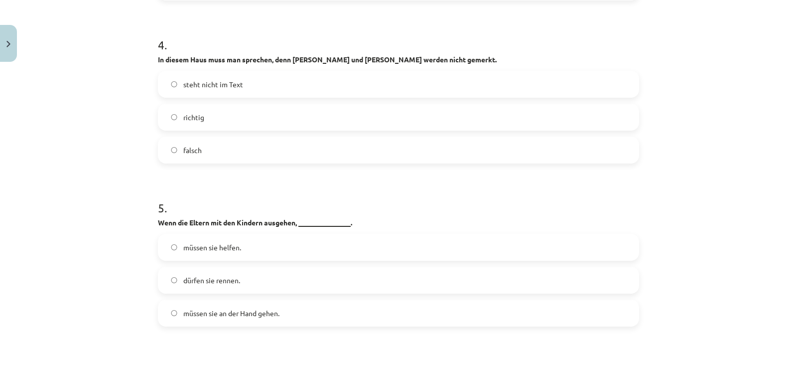
click at [308, 105] on label "richtig" at bounding box center [398, 117] width 479 height 25
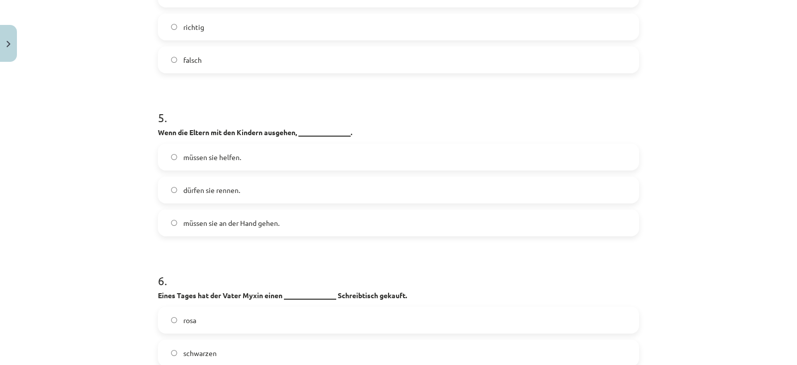
scroll to position [1059, 0]
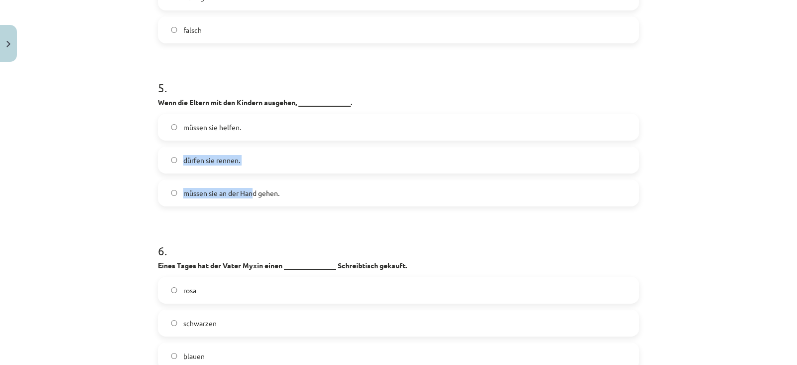
drag, startPoint x: 254, startPoint y: 126, endPoint x: 247, endPoint y: 187, distance: 61.7
click at [247, 187] on div "müssen sie helfen. dürfen sie rennen. müssen sie an der Hand gehen." at bounding box center [398, 160] width 481 height 93
click at [247, 188] on span "müssen sie an der Hand gehen." at bounding box center [231, 193] width 96 height 10
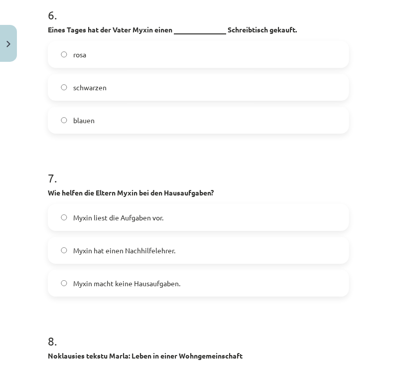
scroll to position [1421, 0]
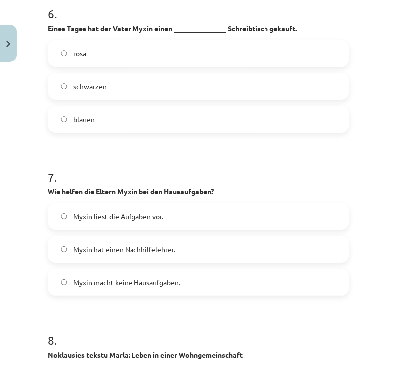
click at [152, 41] on label "rosa" at bounding box center [199, 53] width 300 height 25
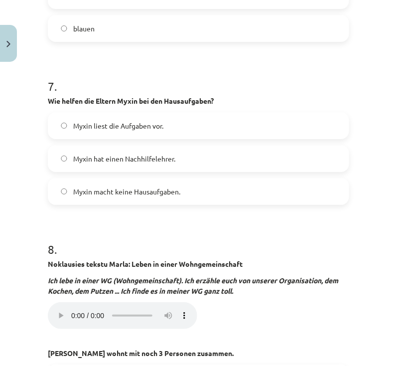
scroll to position [1513, 0]
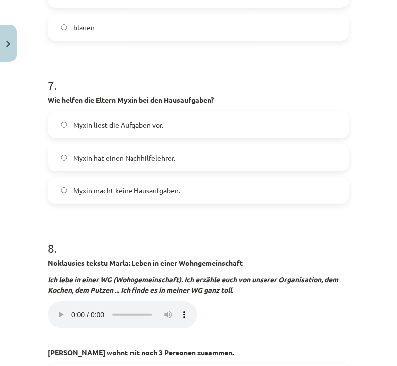
click at [165, 112] on label "Myxin liest die Aufgaben vor." at bounding box center [199, 124] width 300 height 25
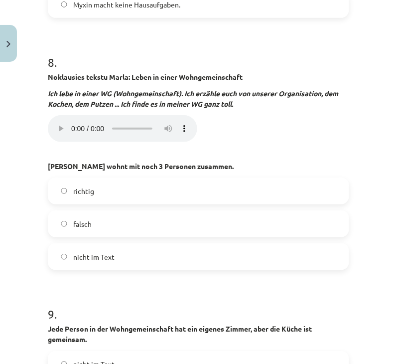
scroll to position [1699, 0]
click at [81, 186] on span "richtig" at bounding box center [83, 191] width 21 height 10
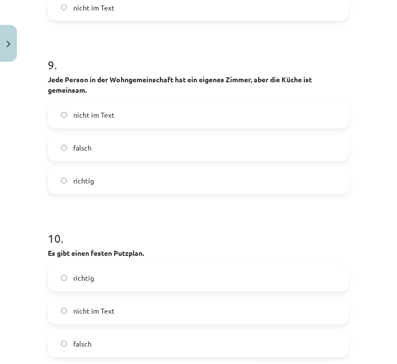
scroll to position [1949, 0]
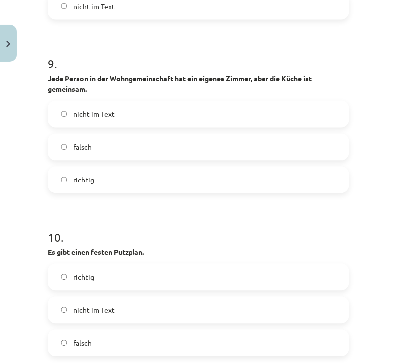
click at [74, 175] on span "richtig" at bounding box center [83, 180] width 21 height 10
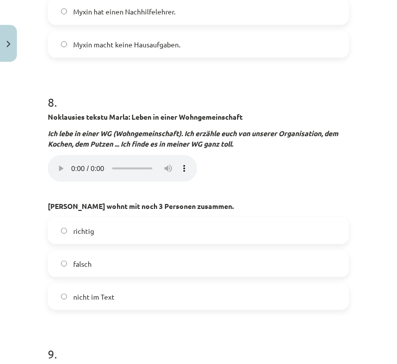
scroll to position [1652, 0]
